Goal: Information Seeking & Learning: Learn about a topic

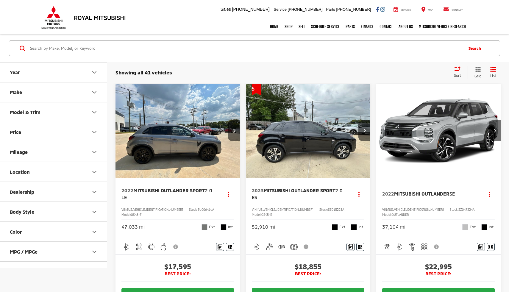
click at [72, 94] on button "Make" at bounding box center [53, 91] width 107 height 19
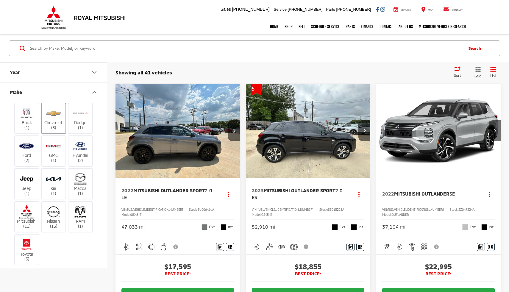
click at [57, 118] on img at bounding box center [53, 113] width 16 height 14
click at [0, 0] on input "Chevrolet (3)" at bounding box center [0, 0] width 0 height 0
click at [63, 118] on label "Chevrolet (3)" at bounding box center [54, 118] width 24 height 24
click at [0, 0] on input "Chevrolet (3)" at bounding box center [0, 0] width 0 height 0
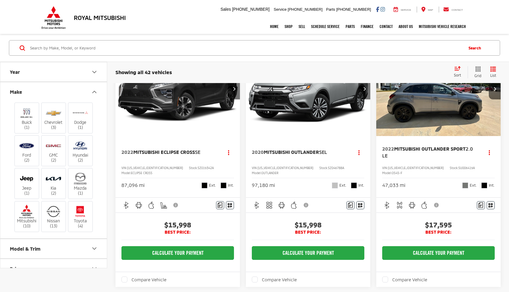
scroll to position [77, 0]
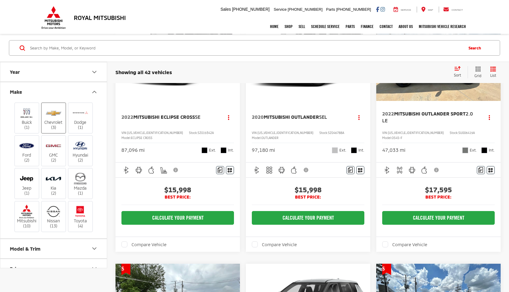
click at [64, 124] on label "Chevrolet (3)" at bounding box center [54, 118] width 24 height 24
click at [0, 0] on input "Chevrolet (3)" at bounding box center [0, 0] width 0 height 0
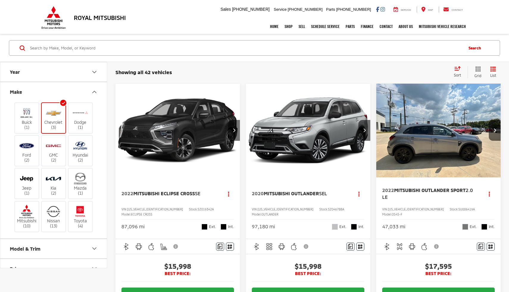
scroll to position [0, 0]
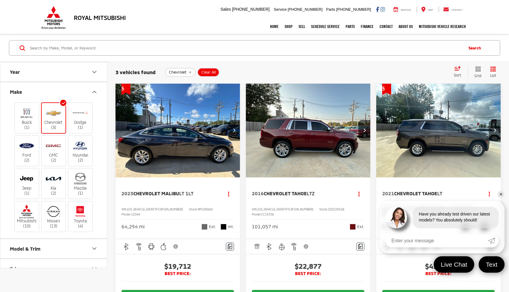
click at [288, 193] on span "Chevrolet Tahoe" at bounding box center [285, 194] width 43 height 6
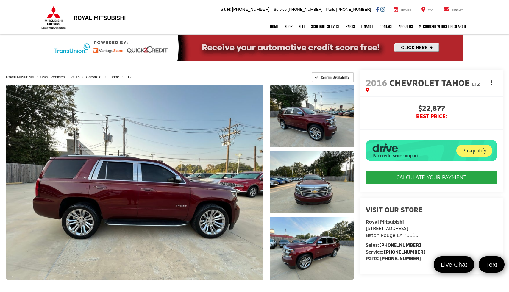
click at [492, 81] on icon "dropdown dots" at bounding box center [491, 80] width 1 height 1
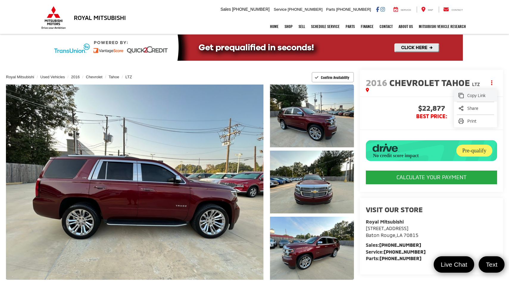
click at [480, 98] on span "Copy Link" at bounding box center [479, 96] width 25 height 6
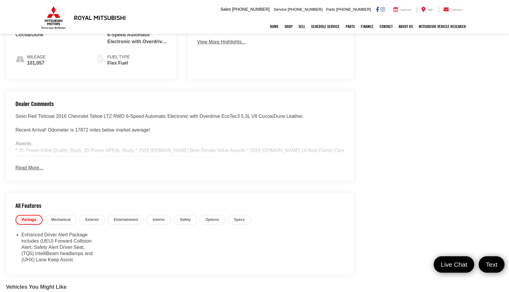
scroll to position [331, 0]
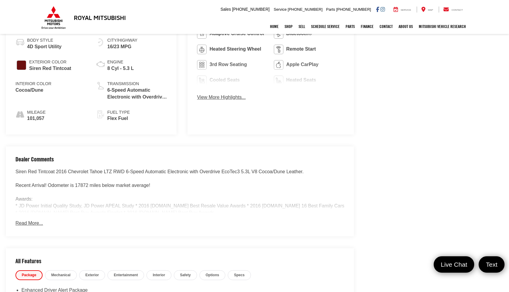
click at [31, 220] on button "Read More..." at bounding box center [28, 223] width 27 height 7
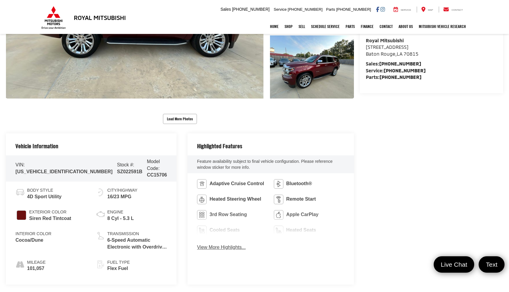
scroll to position [187, 0]
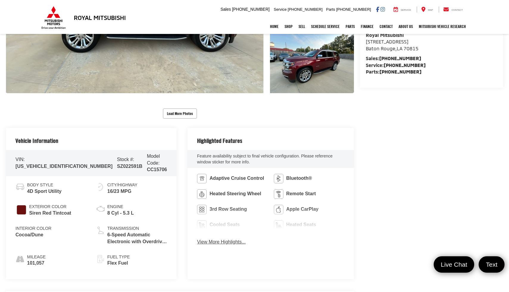
click at [212, 246] on div "Adaptive Cruise Control Bluetooth® Heated Steering Wheel Remote Start 3rd Row S…" at bounding box center [271, 211] width 166 height 87
click at [212, 244] on button "View More Highlights..." at bounding box center [221, 242] width 49 height 7
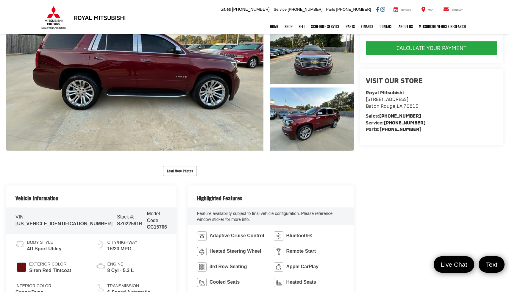
scroll to position [0, 0]
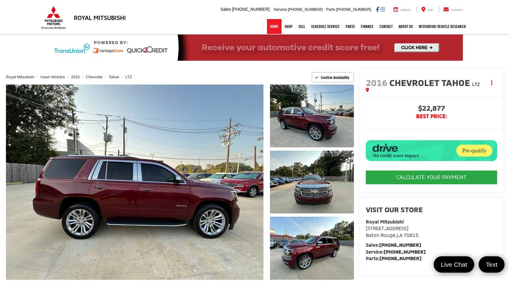
click at [270, 25] on link "Home" at bounding box center [274, 26] width 15 height 15
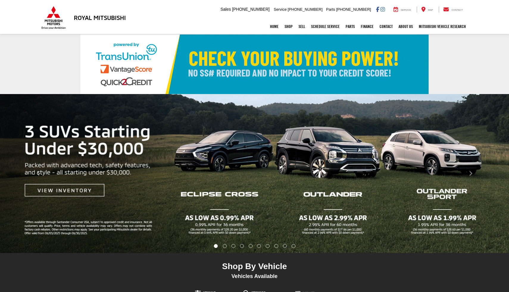
click at [241, 14] on div "Royal Mitsubishi [STREET_ADDRESS] Sales Mobile Sales [PHONE_NUMBER] Service [PH…" at bounding box center [254, 9] width 429 height 19
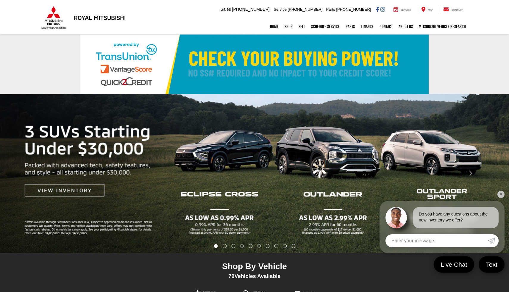
click at [499, 196] on link "✕" at bounding box center [501, 194] width 7 height 7
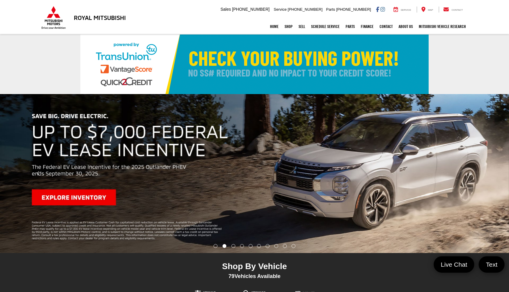
click at [187, 13] on div "Royal Mitsubishi [STREET_ADDRESS] Sales Mobile Sales [PHONE_NUMBER] Service [PH…" at bounding box center [254, 9] width 429 height 19
